Goal: Contribute content

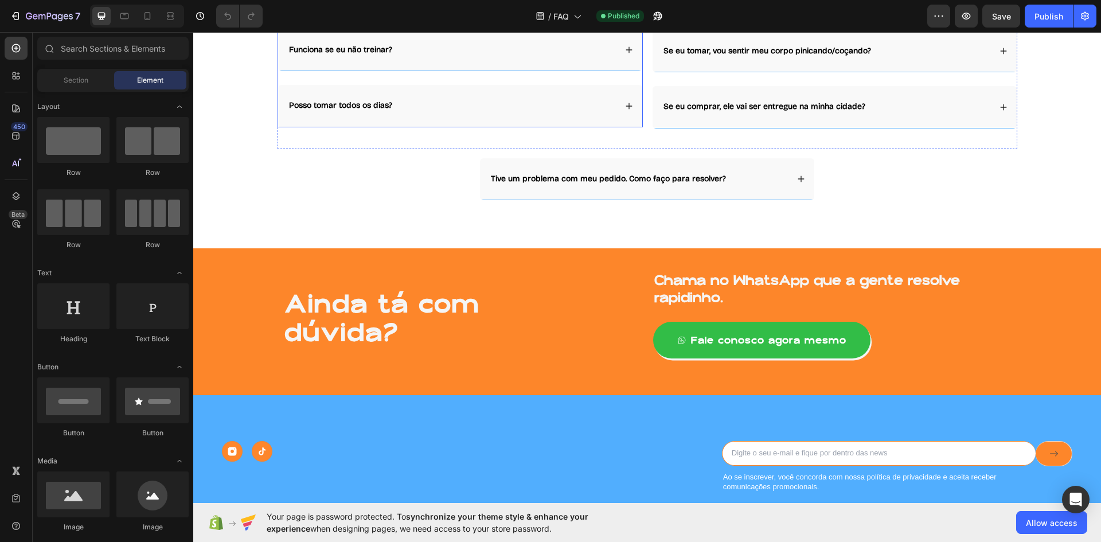
scroll to position [746, 0]
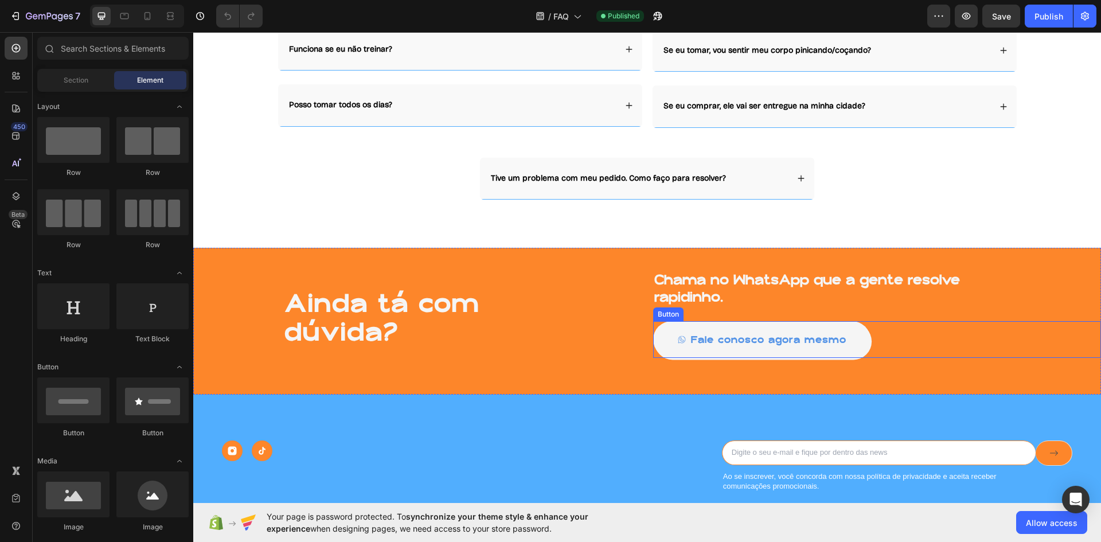
click at [855, 343] on button "Fale conosco agora mesmo" at bounding box center [761, 339] width 217 height 37
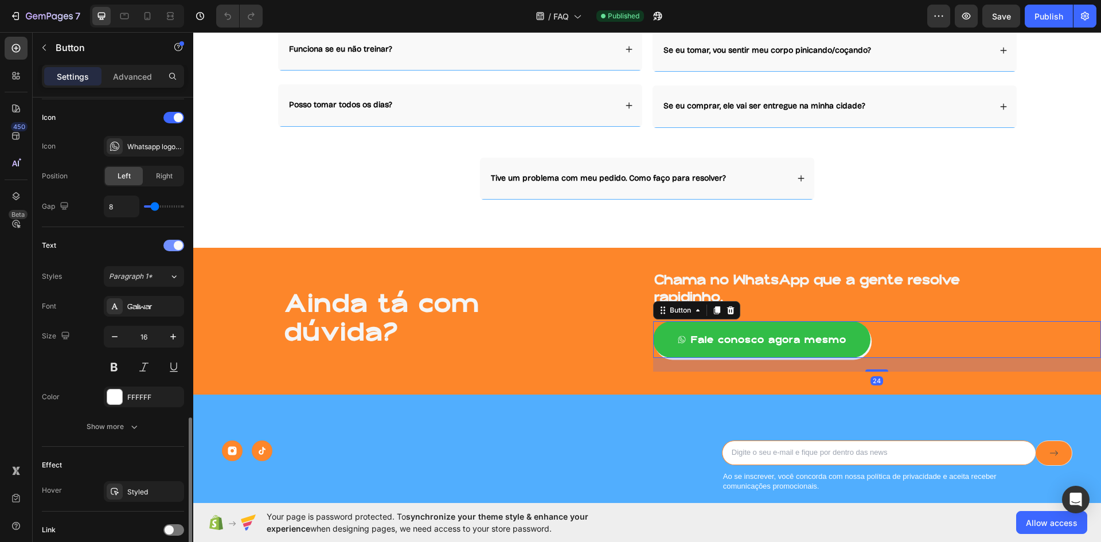
scroll to position [436, 0]
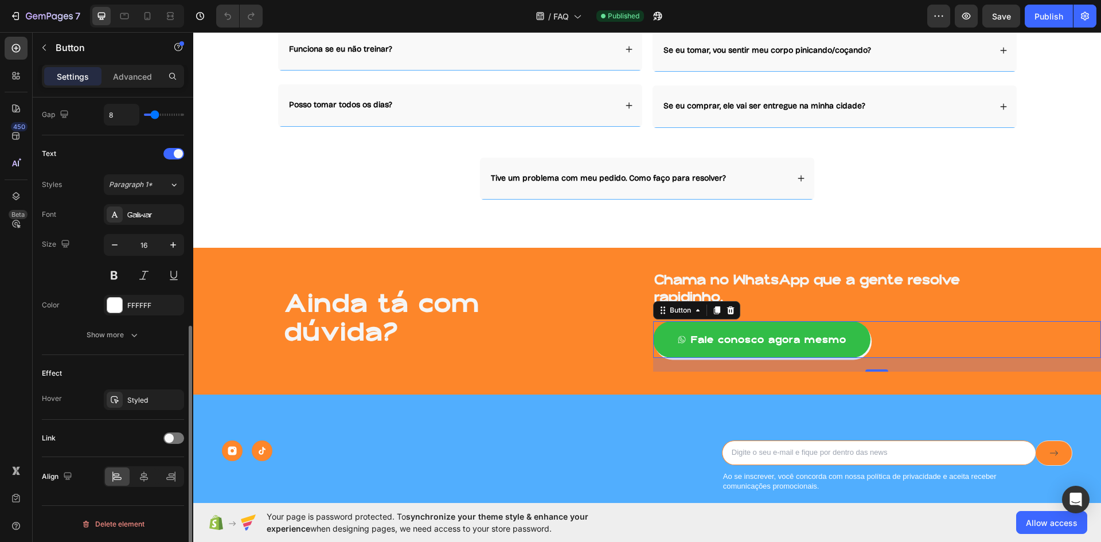
click at [159, 444] on div "Link" at bounding box center [113, 438] width 142 height 18
click at [173, 441] on div at bounding box center [173, 437] width 21 height 11
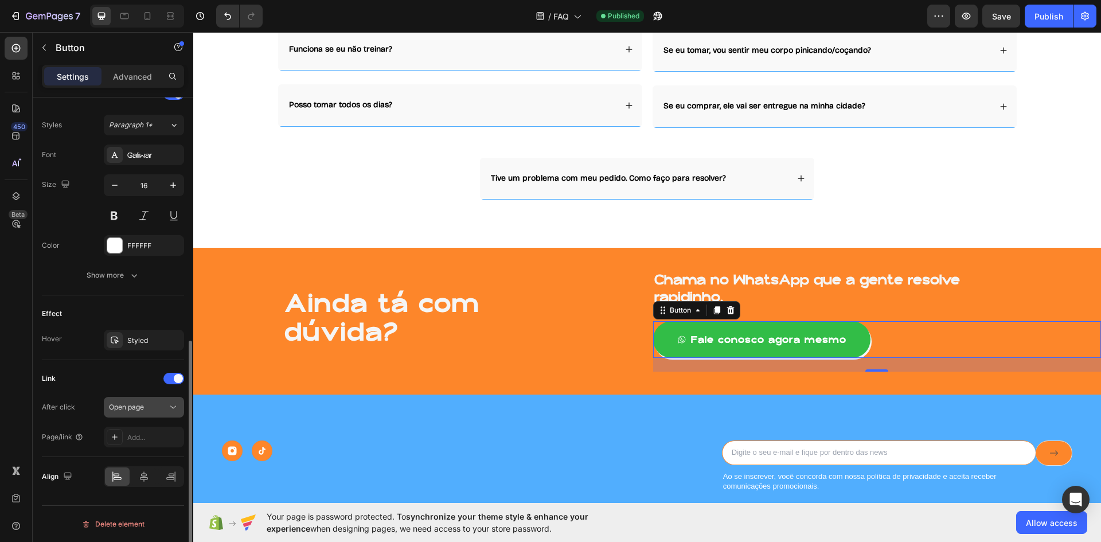
click at [159, 414] on button "Open page" at bounding box center [144, 407] width 80 height 21
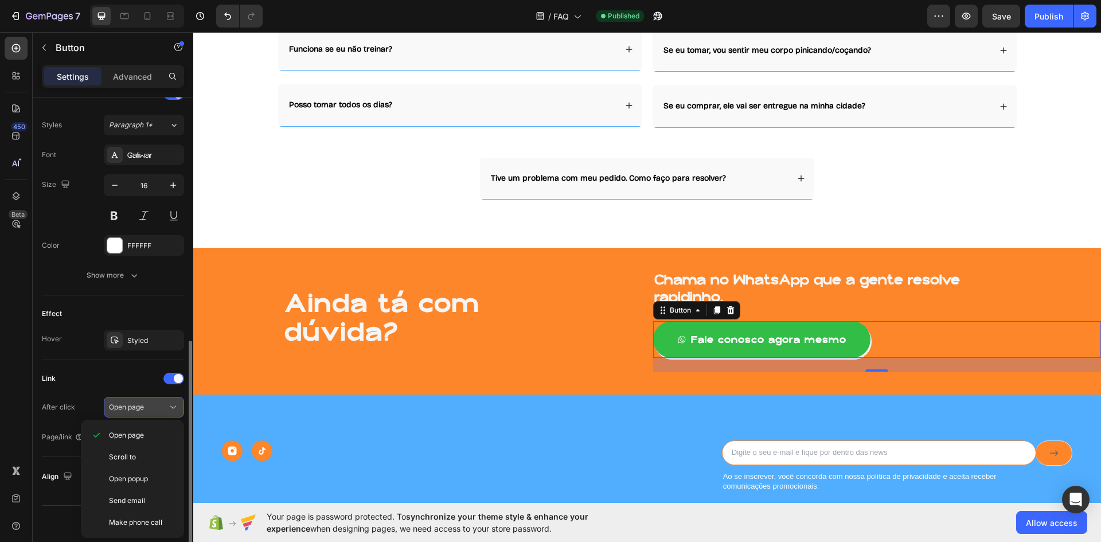
click at [166, 406] on div "Open page" at bounding box center [138, 407] width 58 height 10
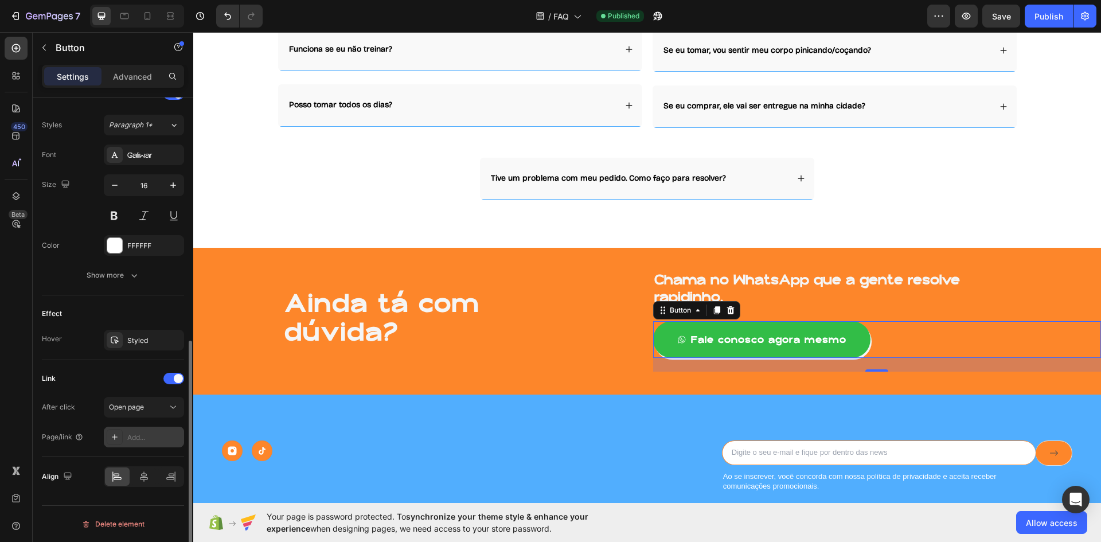
click at [148, 445] on div "Add..." at bounding box center [144, 437] width 80 height 21
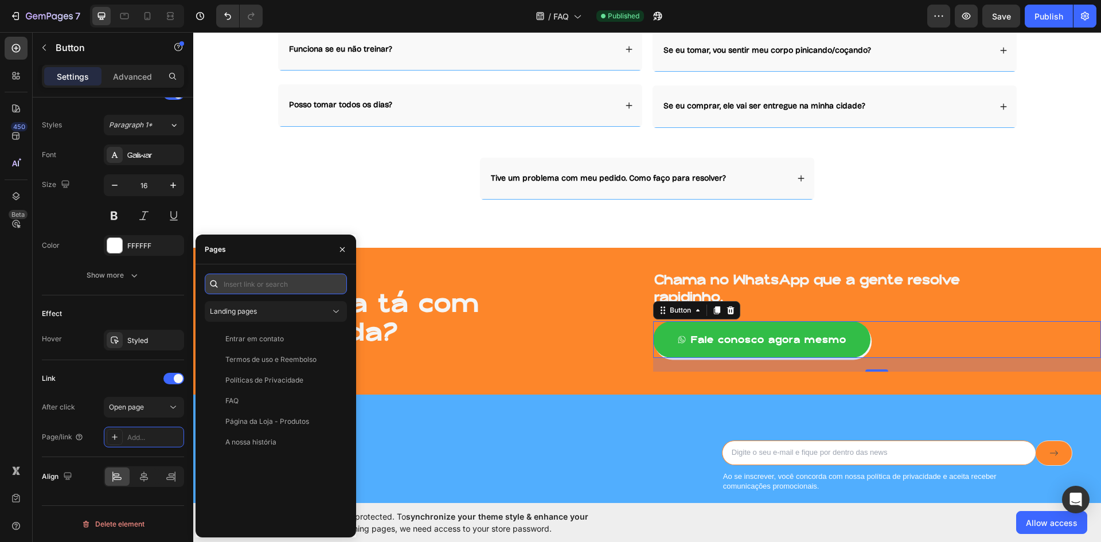
click at [249, 284] on input "text" at bounding box center [276, 283] width 142 height 21
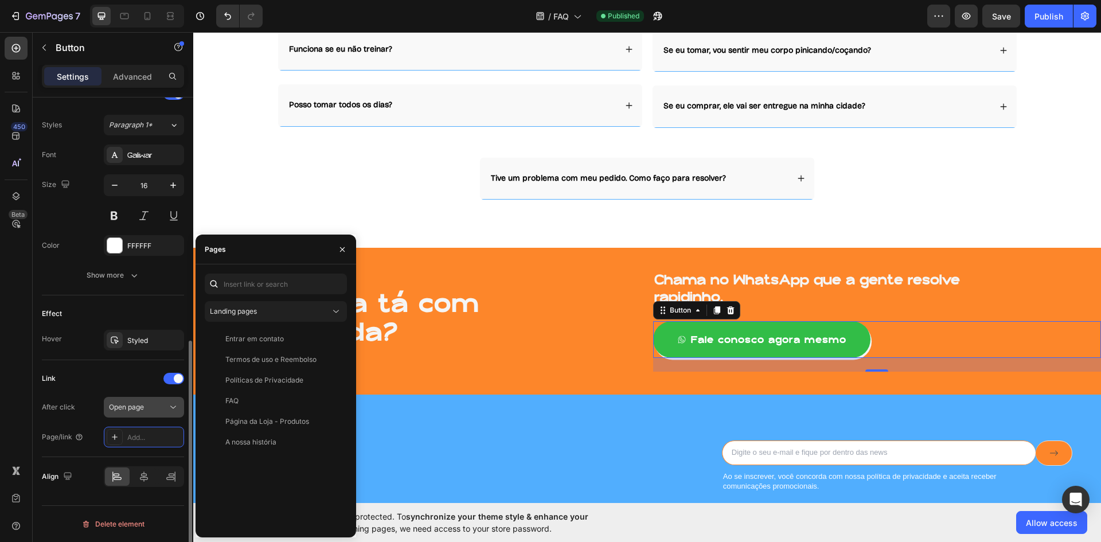
click at [138, 414] on button "Open page" at bounding box center [144, 407] width 80 height 21
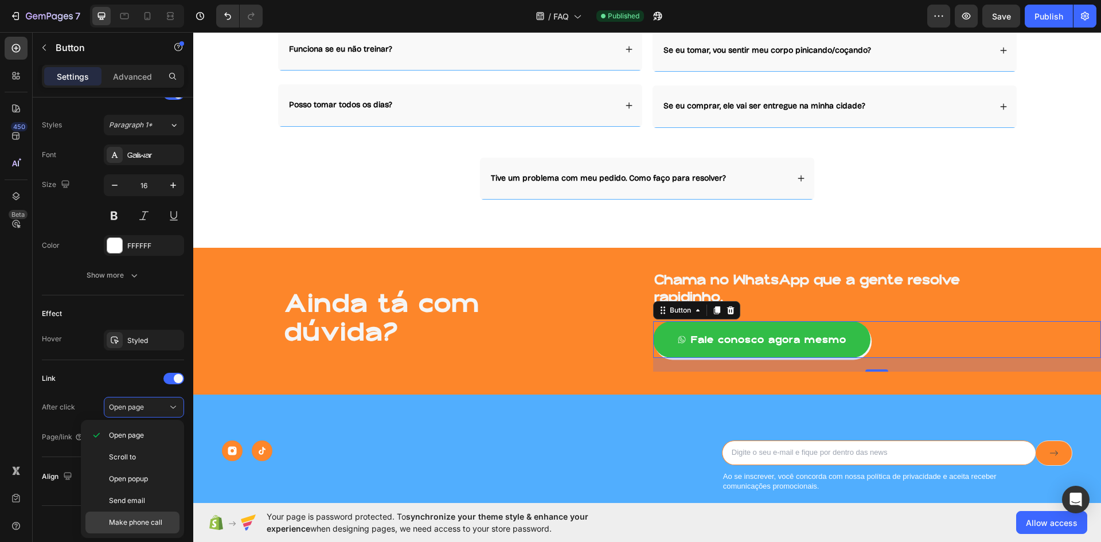
click at [138, 526] on span "Make phone call" at bounding box center [135, 522] width 53 height 10
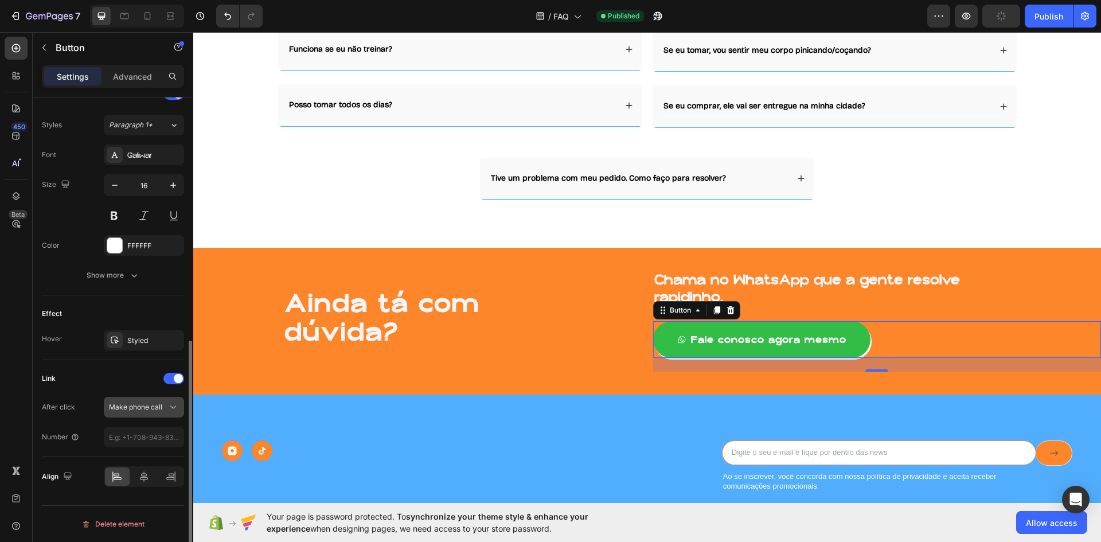
click at [154, 410] on span "Make phone call" at bounding box center [135, 406] width 53 height 9
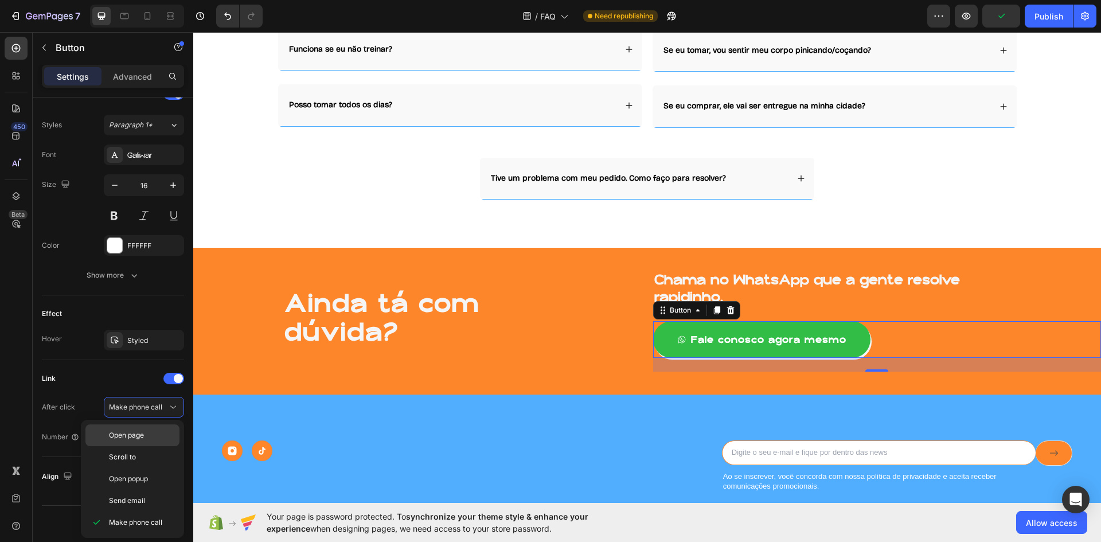
click at [143, 425] on div "Open page" at bounding box center [132, 435] width 94 height 22
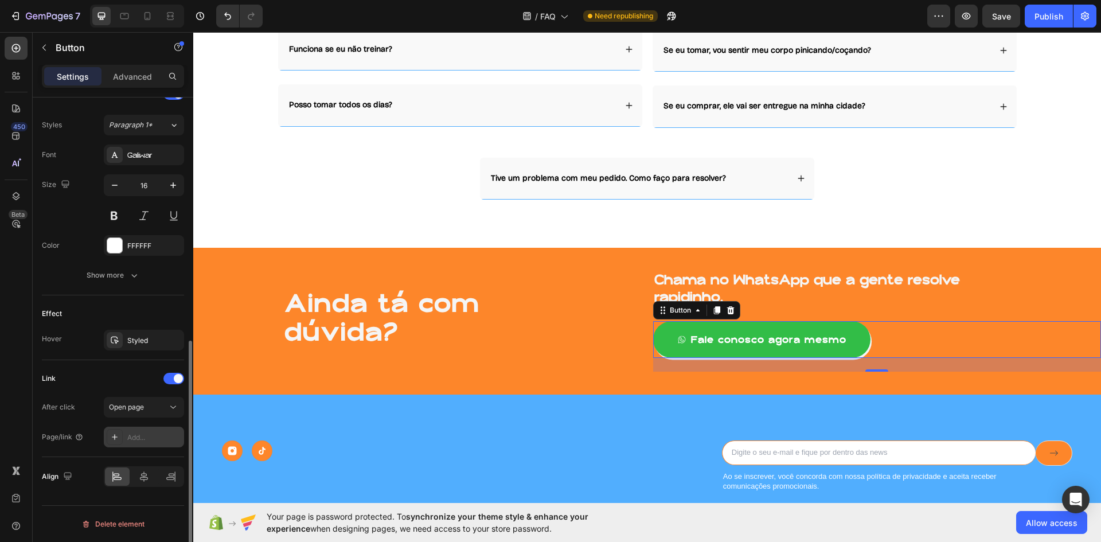
click at [141, 440] on div "Add..." at bounding box center [154, 437] width 54 height 10
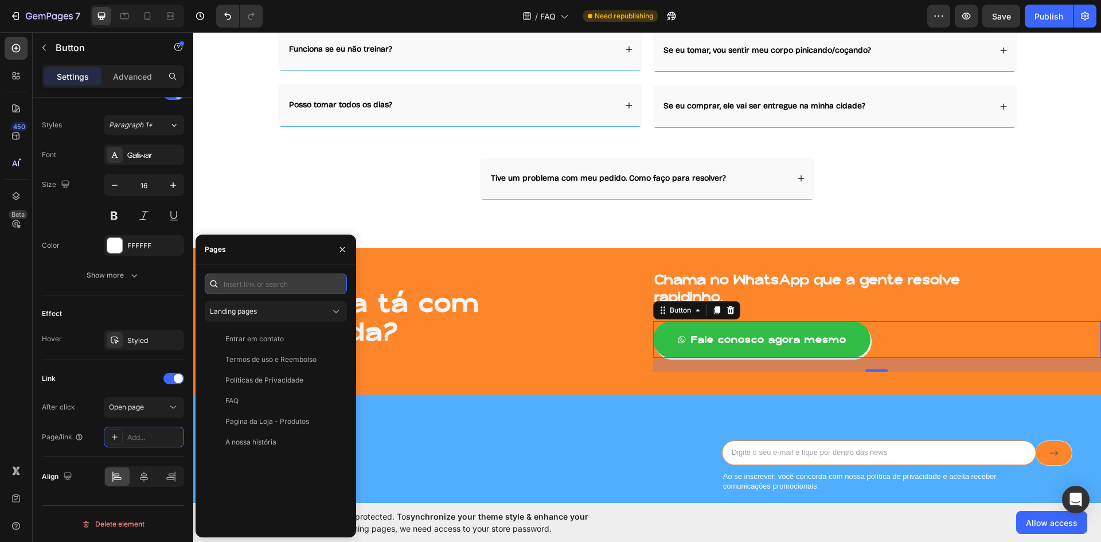
click at [264, 283] on input "text" at bounding box center [276, 283] width 142 height 21
paste input "https://wa.me/5527988231212?text=Ol%C3%A1!%20Vim%20do%20site%20e%20gostaria%20d…"
type input "https://wa.me/5527988231212?text=Ol%C3%A1!%20Vim%20do%20site%20e%20gostaria%20d…"
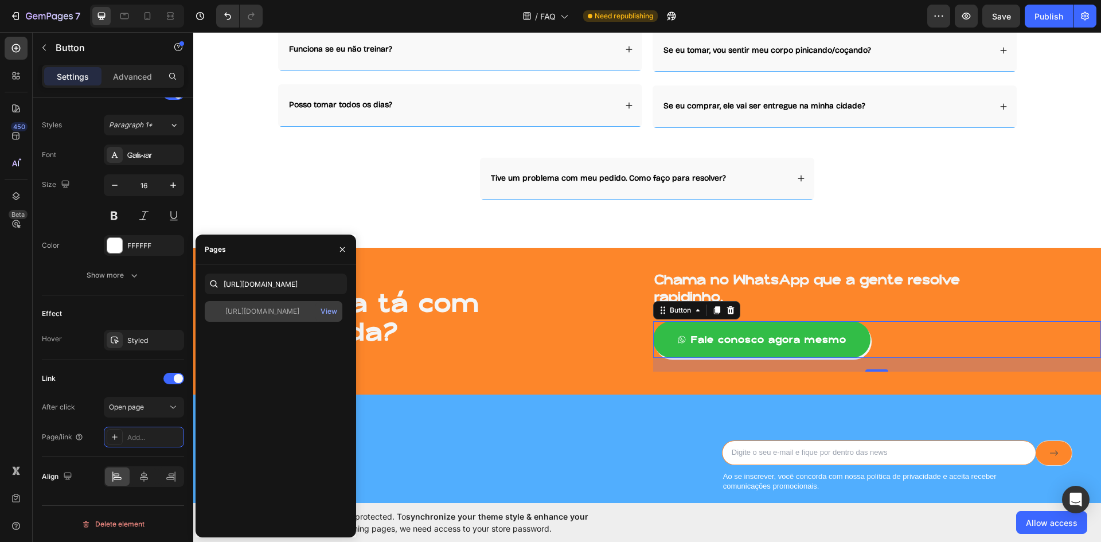
scroll to position [0, 0]
click at [283, 315] on div "https://wa.me/5527988231212?text=Ol%C3%A1!%20Vim%20do%20site%20e%20gostaria%20d…" at bounding box center [262, 311] width 74 height 10
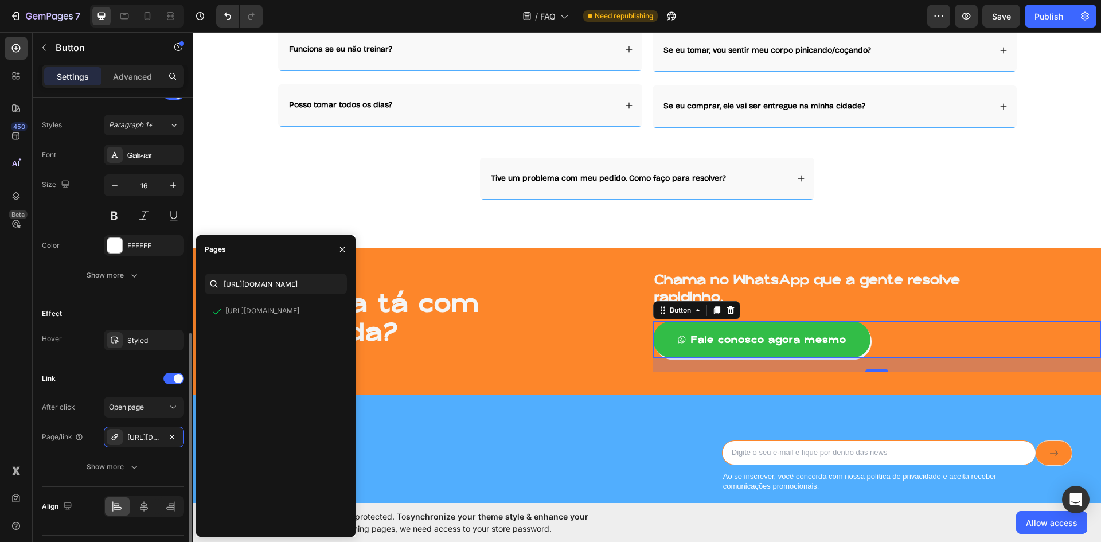
click at [79, 404] on div "After click Open page" at bounding box center [113, 407] width 142 height 21
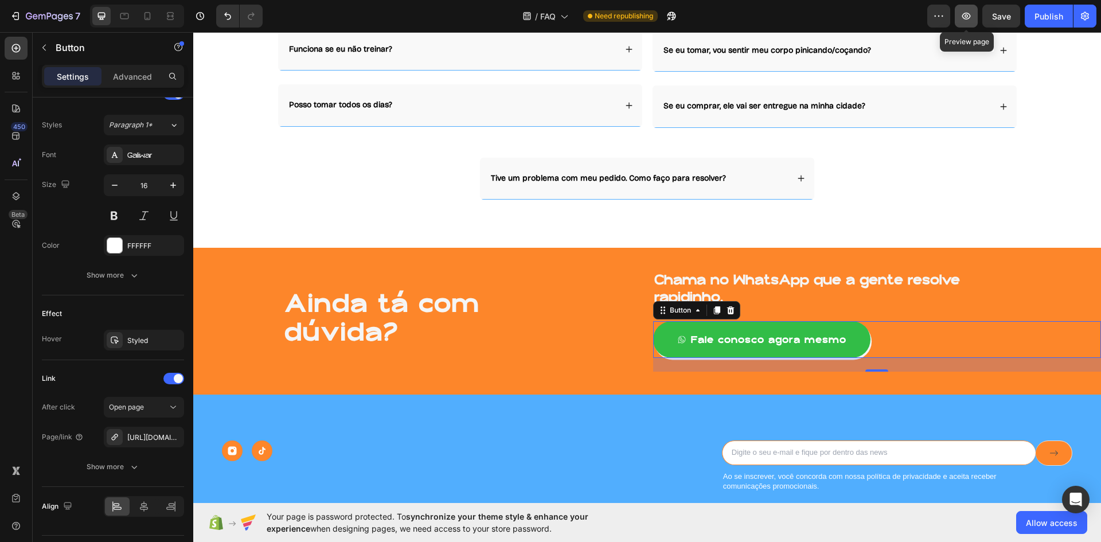
click at [969, 19] on icon "button" at bounding box center [965, 15] width 11 height 11
click at [1077, 20] on button "button" at bounding box center [1084, 16] width 23 height 23
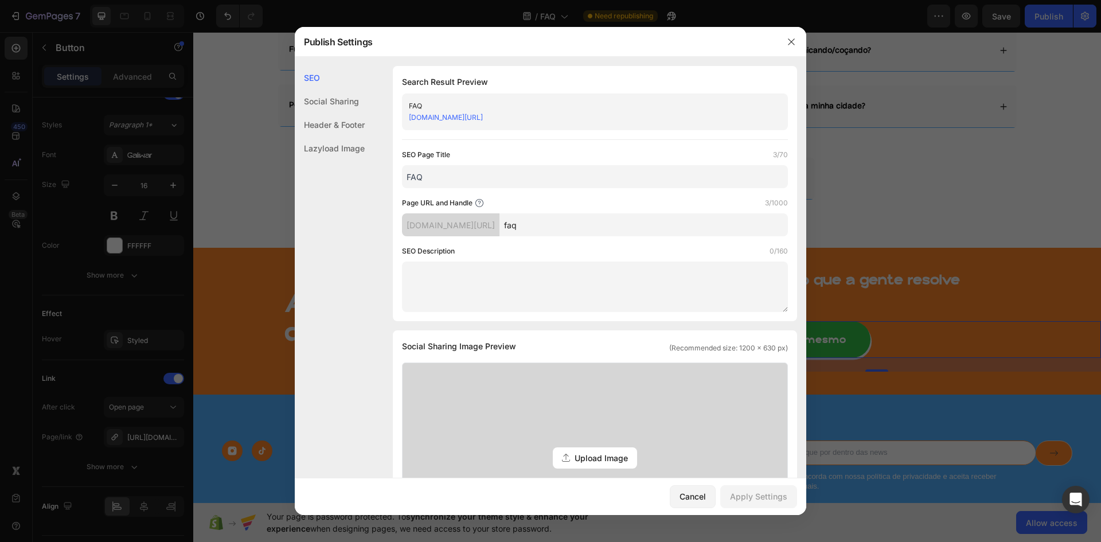
click at [1064, 18] on div at bounding box center [550, 271] width 1101 height 542
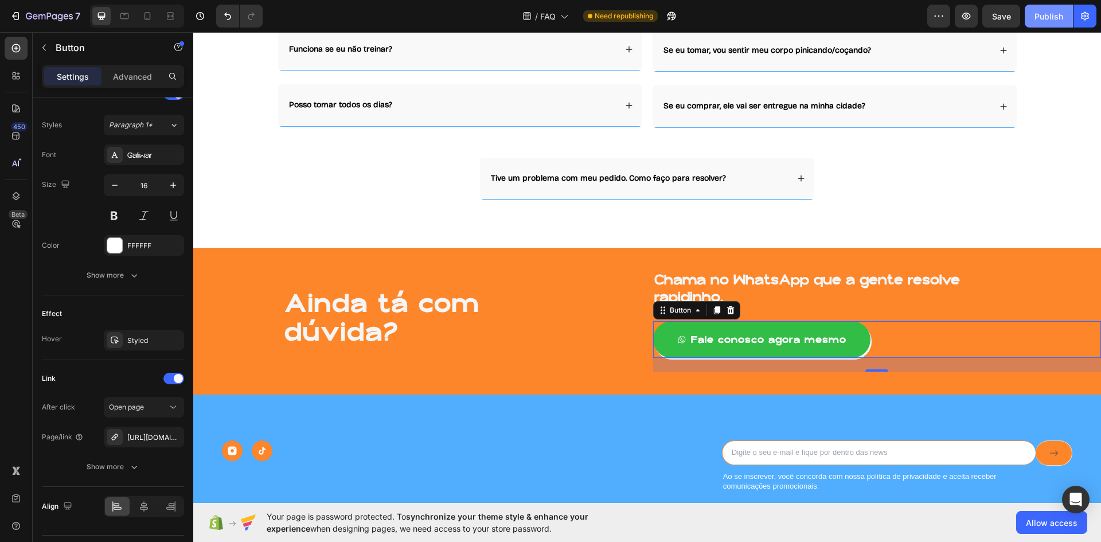
click at [1031, 17] on button "Publish" at bounding box center [1048, 16] width 48 height 23
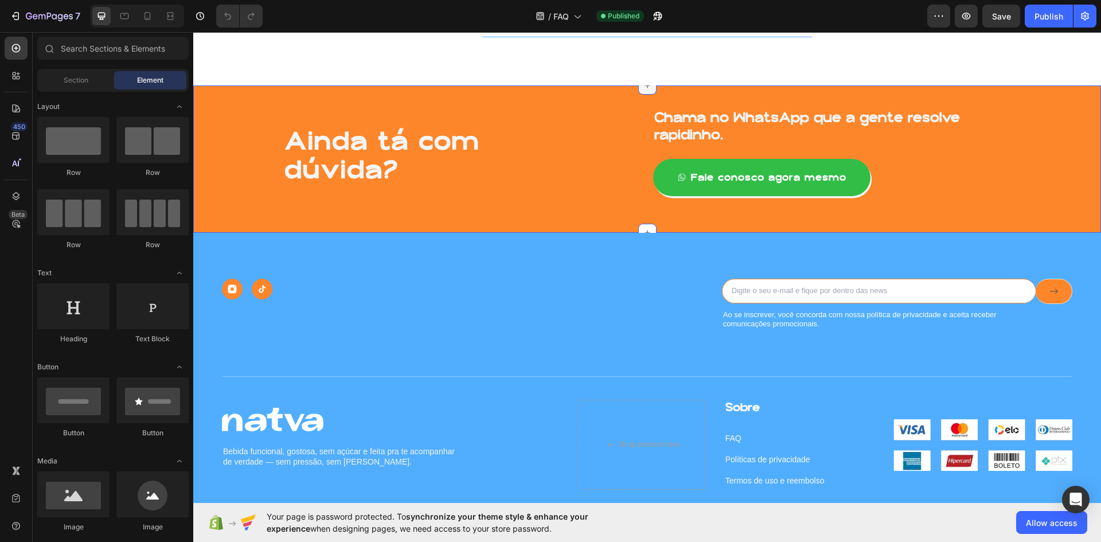
scroll to position [745, 0]
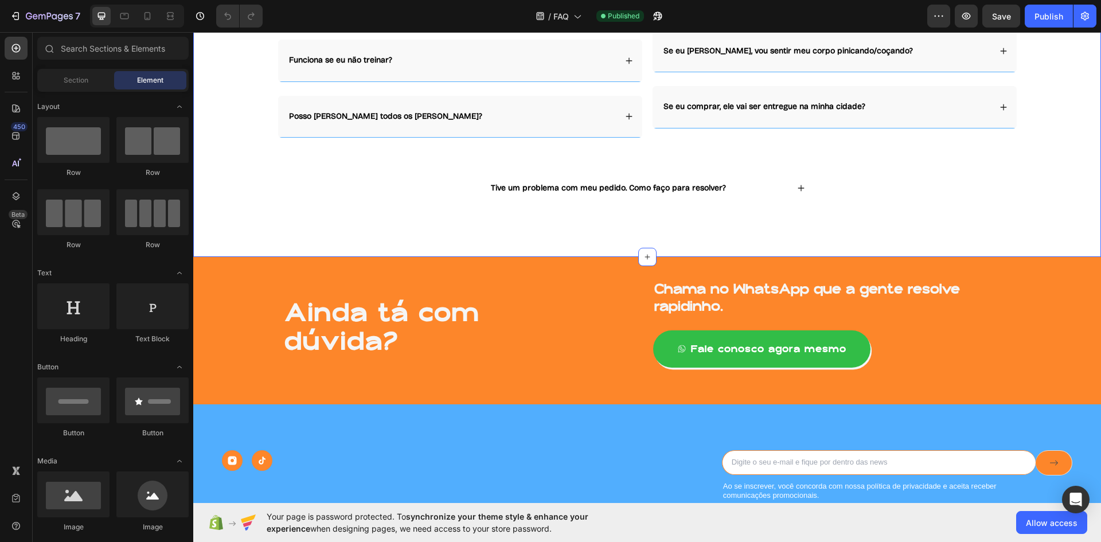
click at [676, 191] on div "Tive um problema com meu pedido. Como faço para resolver?" at bounding box center [647, 187] width 334 height 41
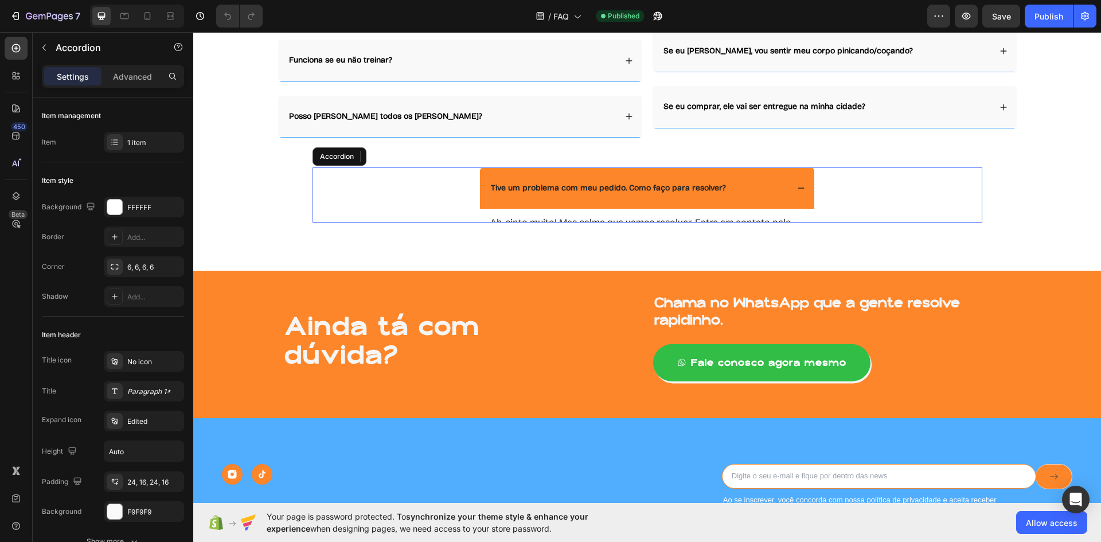
click at [694, 183] on strong "Tive um problema com meu pedido. Como faço para resolver?" at bounding box center [608, 188] width 235 height 10
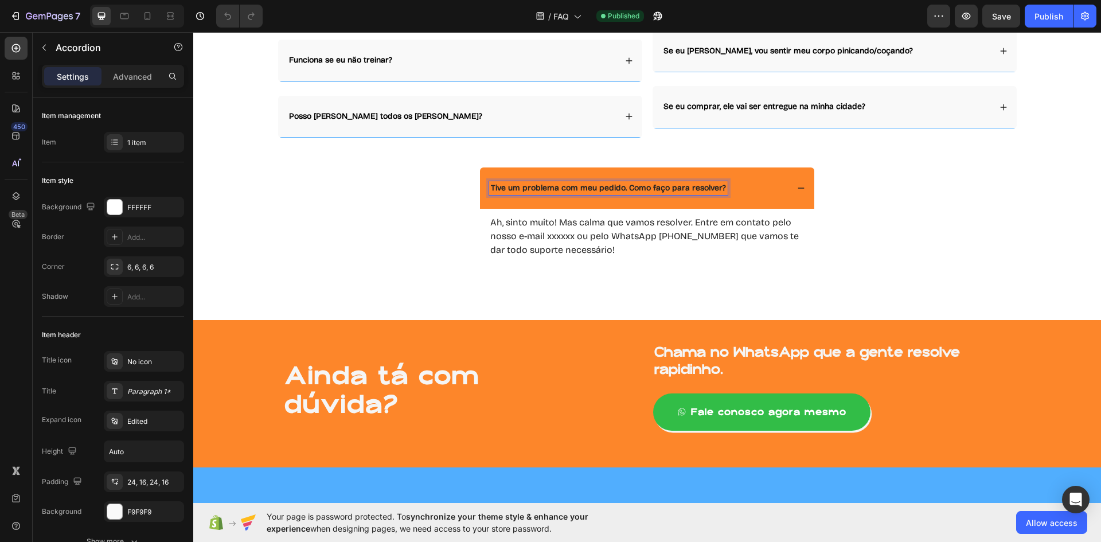
click at [642, 216] on p "Ah, sinto muito! Mas calma que vamos resolver. Entre em contato pelo nosso e-ma…" at bounding box center [647, 236] width 314 height 41
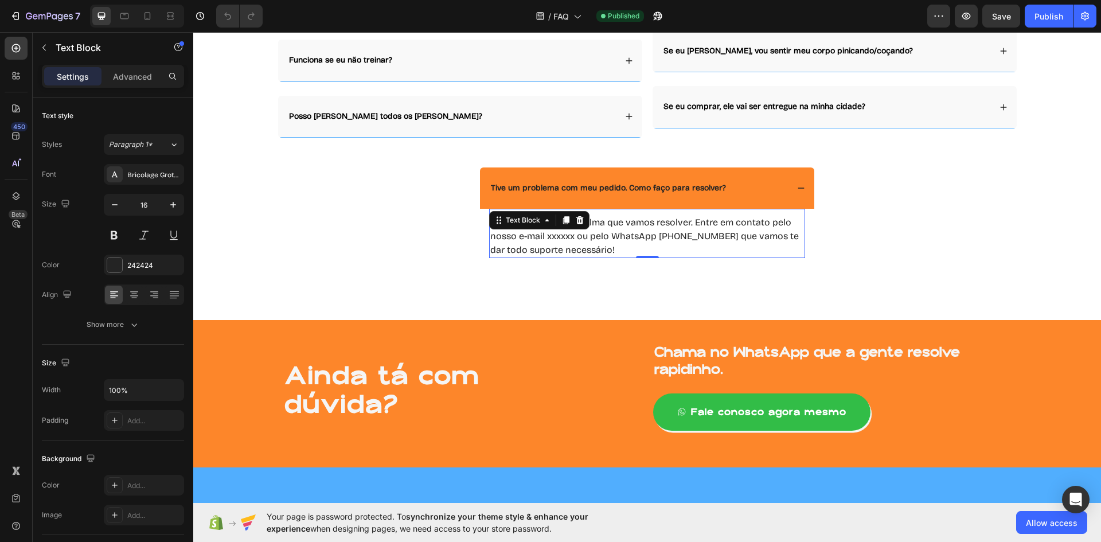
click at [551, 232] on p "Ah, sinto muito! Mas calma que vamos resolver. Entre em contato pelo nosso e-ma…" at bounding box center [647, 236] width 314 height 41
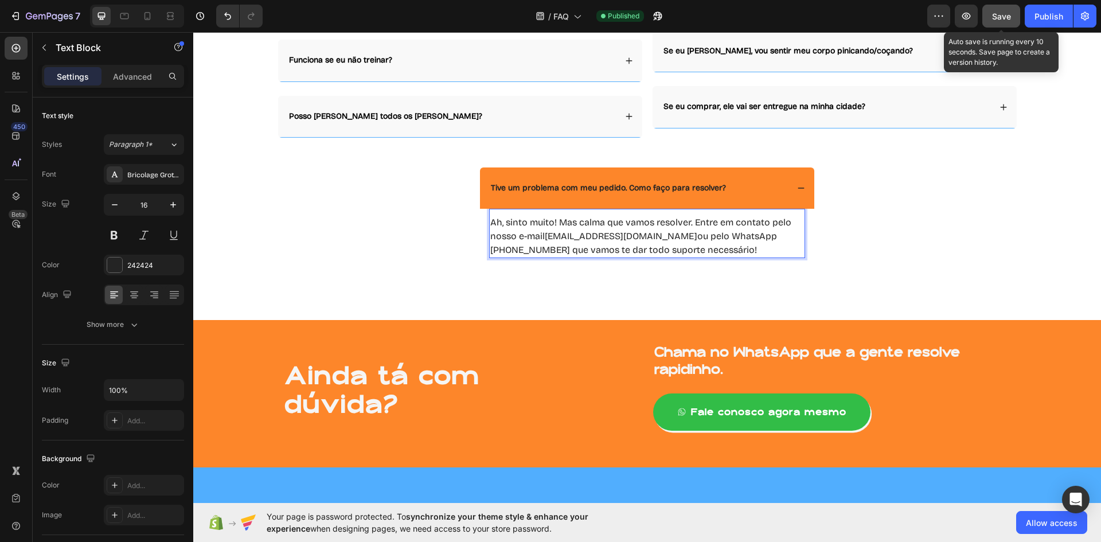
click at [999, 14] on span "Save" at bounding box center [1001, 16] width 19 height 10
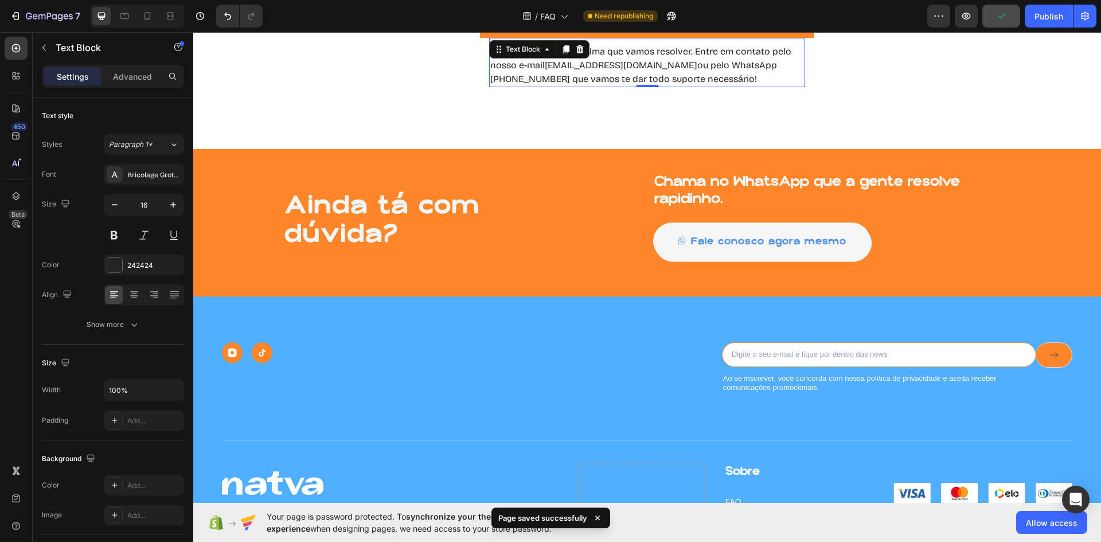
scroll to position [917, 0]
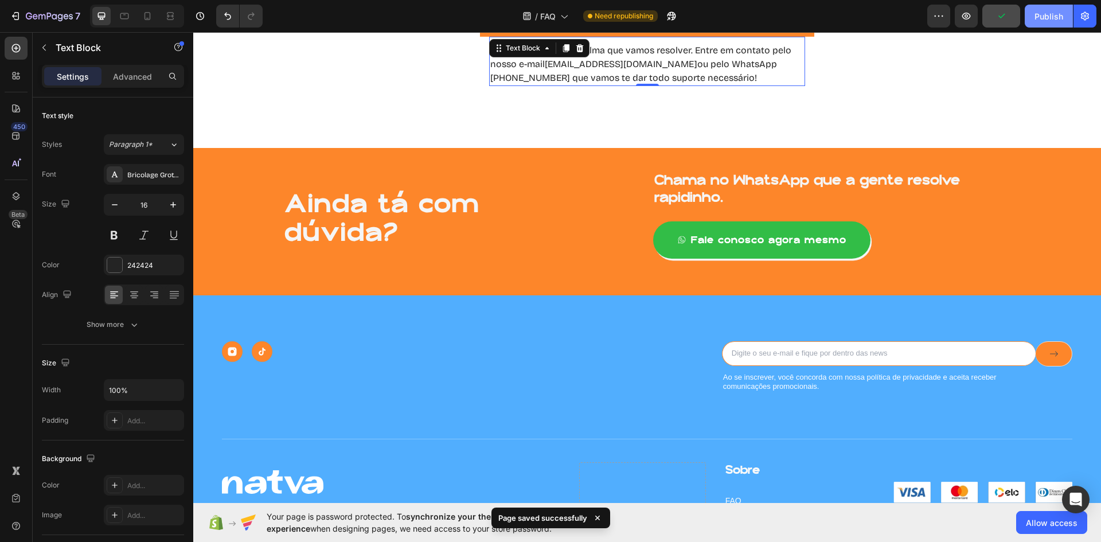
click at [1051, 14] on div "Publish" at bounding box center [1048, 16] width 29 height 12
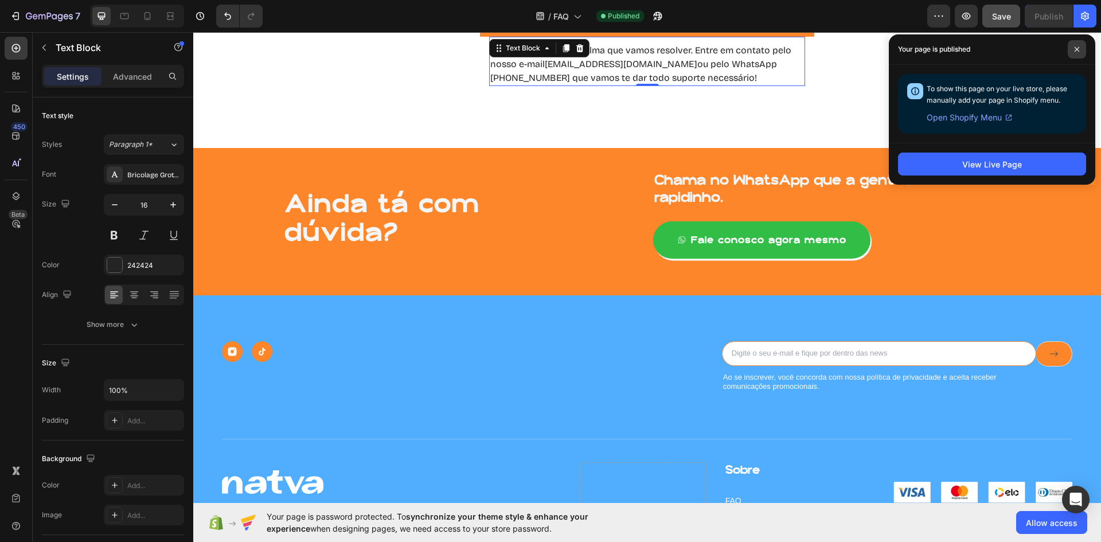
click at [1080, 50] on span at bounding box center [1076, 49] width 18 height 18
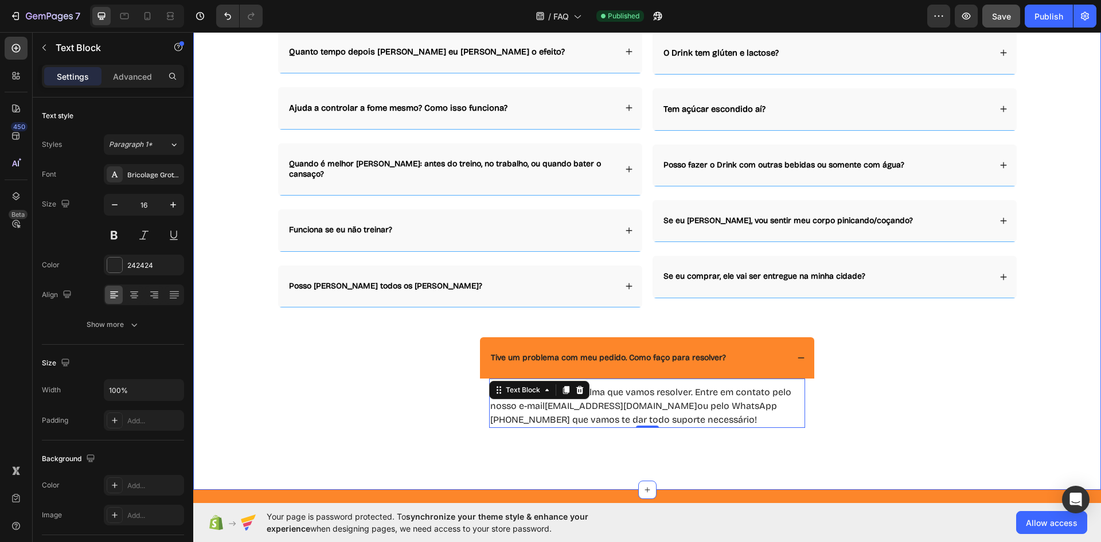
scroll to position [516, 0]
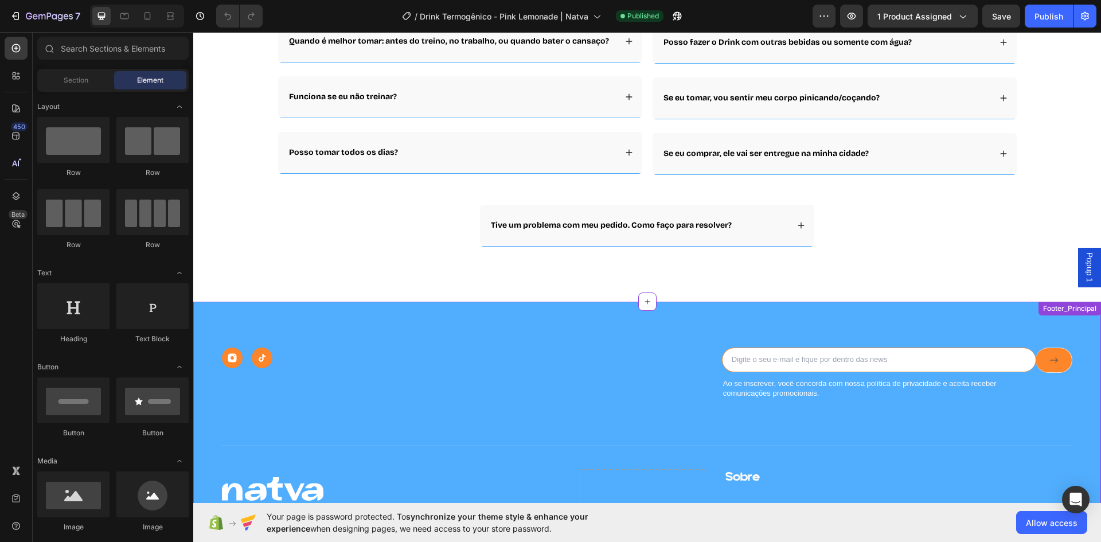
scroll to position [2893, 0]
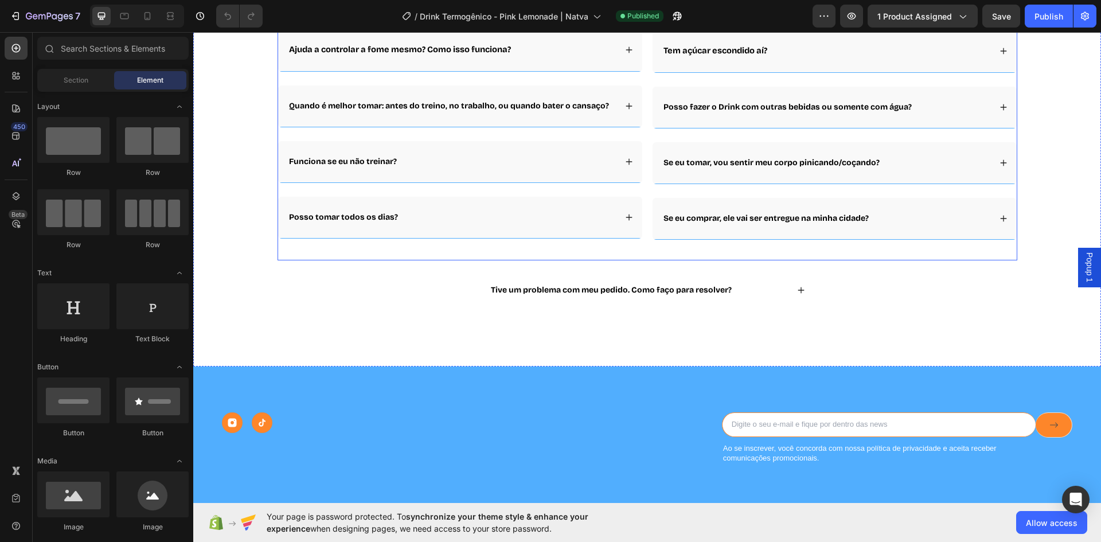
click at [757, 288] on div "Tive um problema com meu pedido. Como faço para resolver?" at bounding box center [638, 290] width 299 height 14
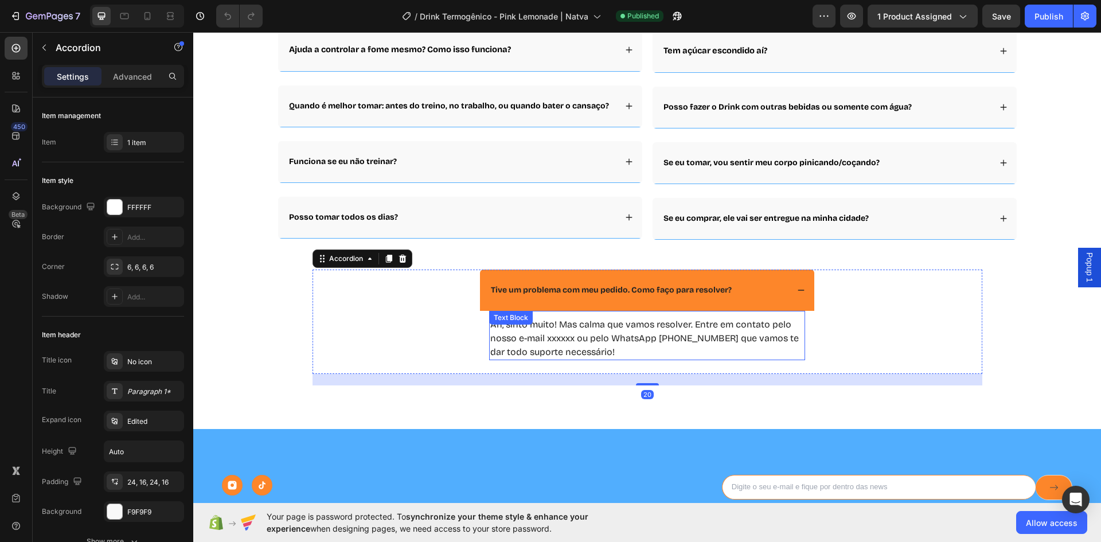
click at [561, 345] on p "Ah, sinto muito! Mas calma que vamos resolver. Entre em contato pelo nosso e-ma…" at bounding box center [647, 338] width 314 height 41
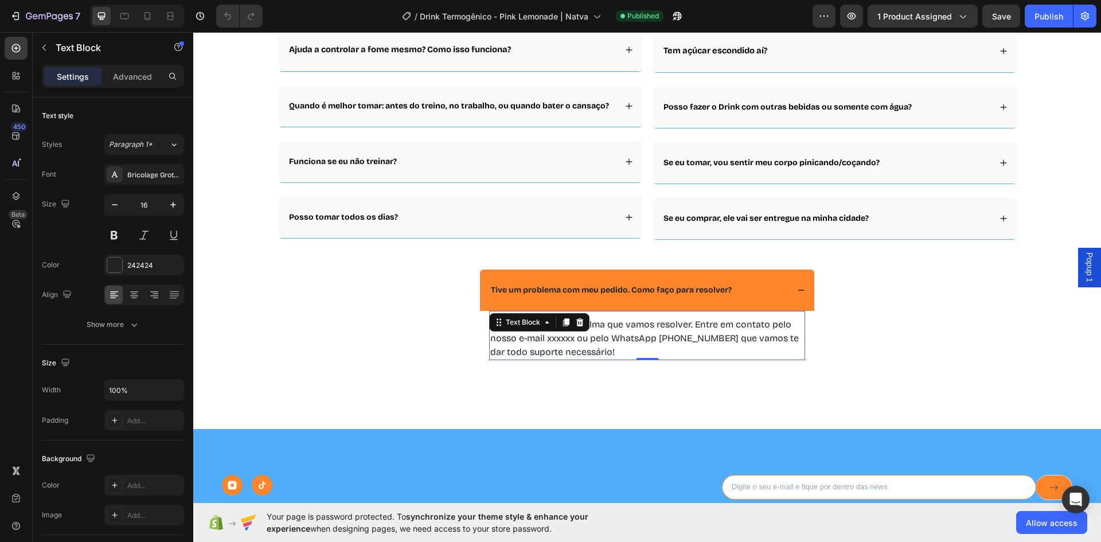
click at [552, 338] on p "Ah, sinto muito! Mas calma que vamos resolver. Entre em contato pelo nosso e-ma…" at bounding box center [647, 338] width 314 height 41
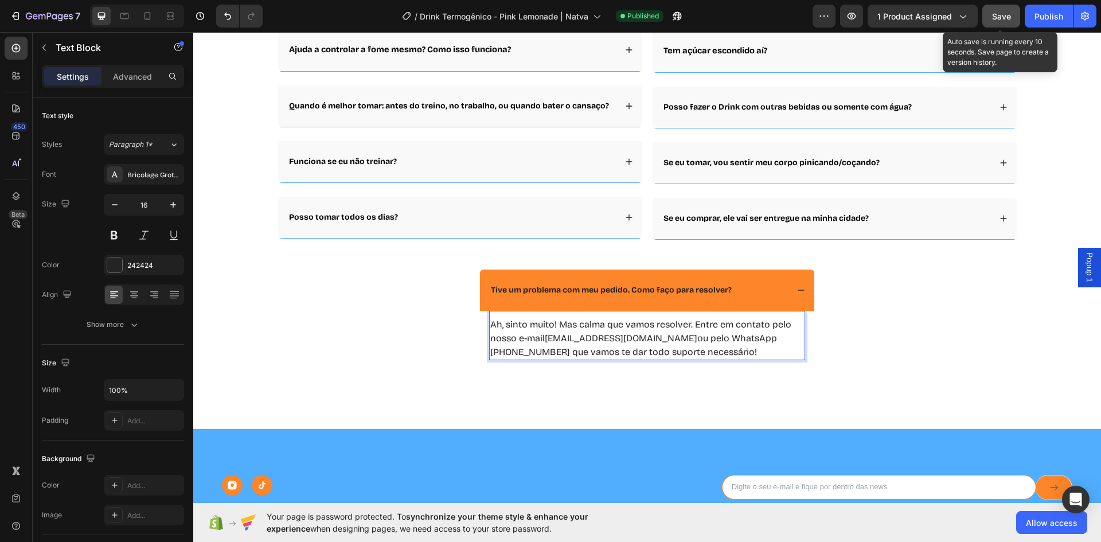
click at [996, 17] on span "Save" at bounding box center [1001, 16] width 19 height 10
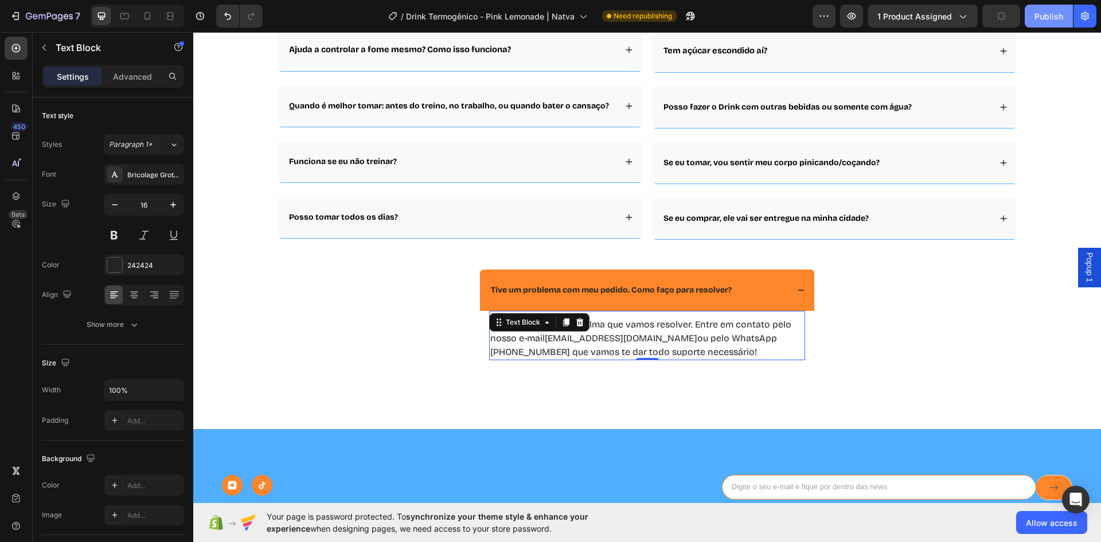
click at [1043, 17] on div "Publish" at bounding box center [1048, 16] width 29 height 12
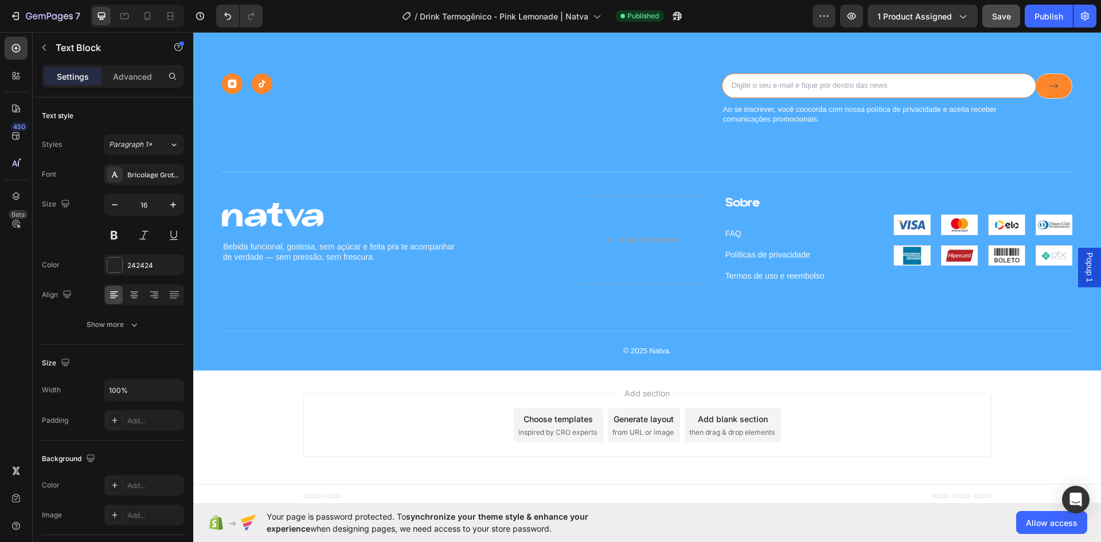
scroll to position [3300, 0]
